Goal: Information Seeking & Learning: Find specific fact

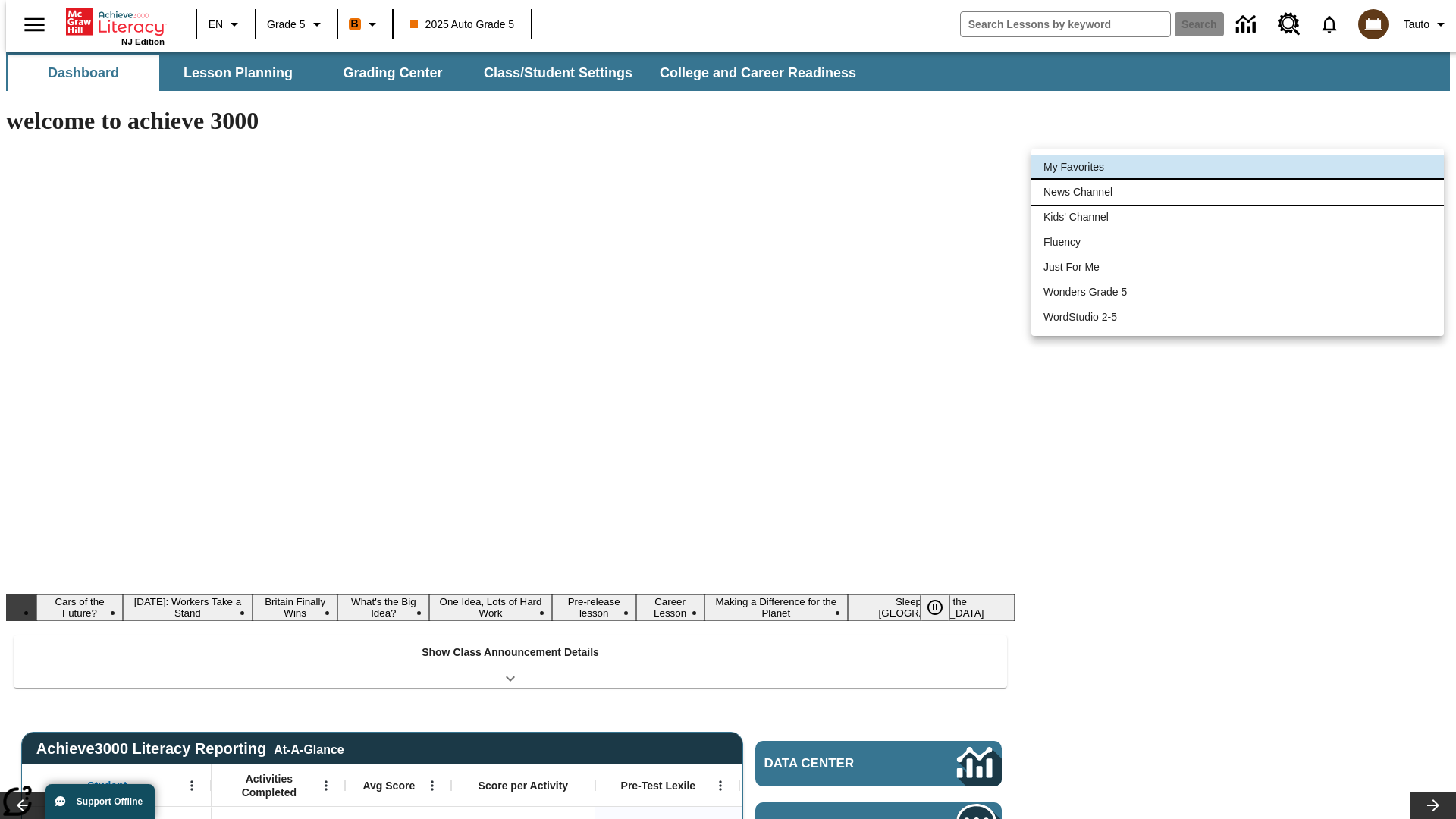
click at [1237, 192] on li "News Channel" at bounding box center [1237, 192] width 413 height 25
type input "120"
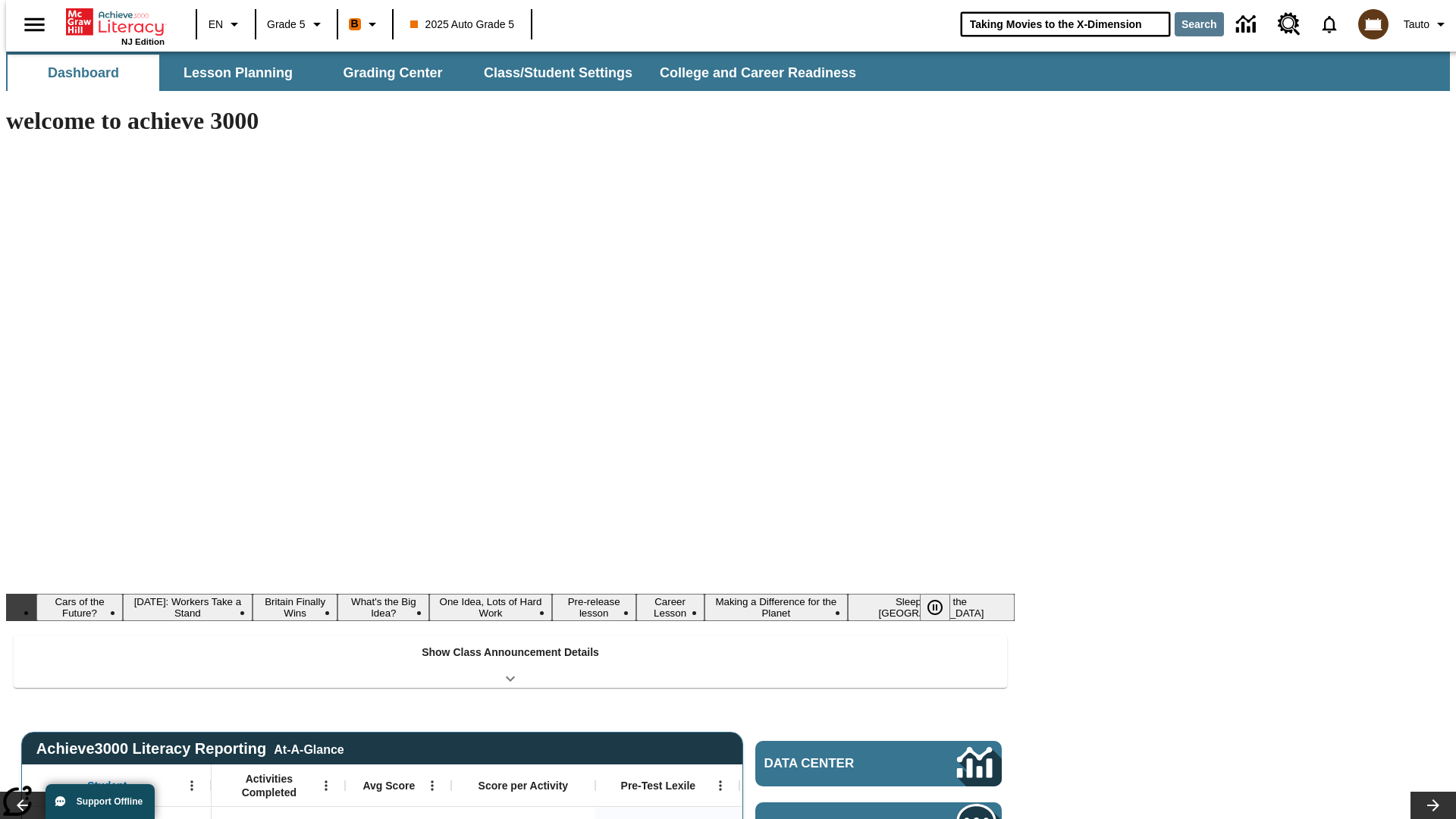
type input "Taking Movies to the X-Dimension"
click at [1190, 24] on button "Search" at bounding box center [1199, 24] width 49 height 24
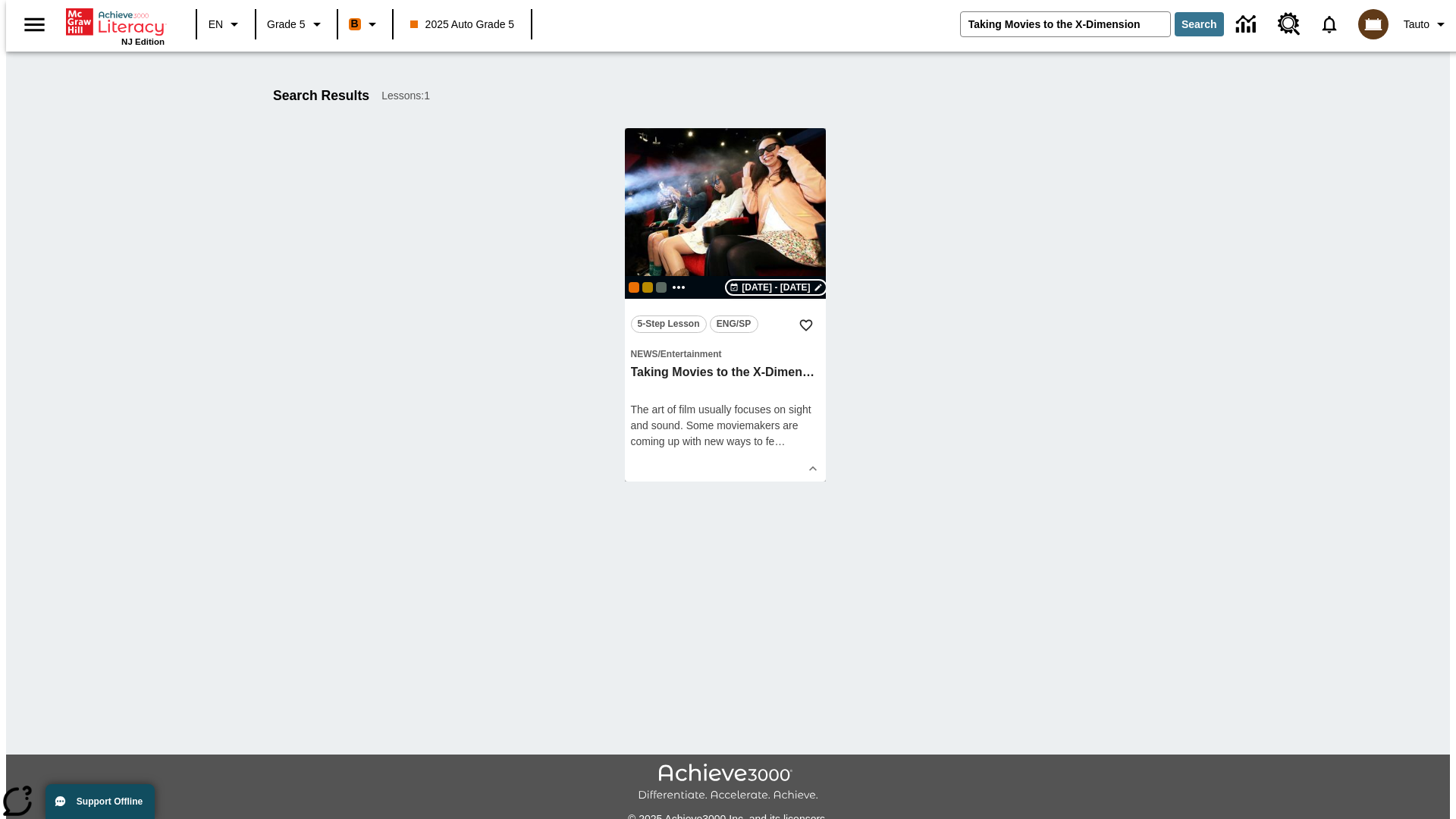
click at [776, 287] on span "[DATE] - [DATE]" at bounding box center [775, 287] width 68 height 13
